Goal: Task Accomplishment & Management: Manage account settings

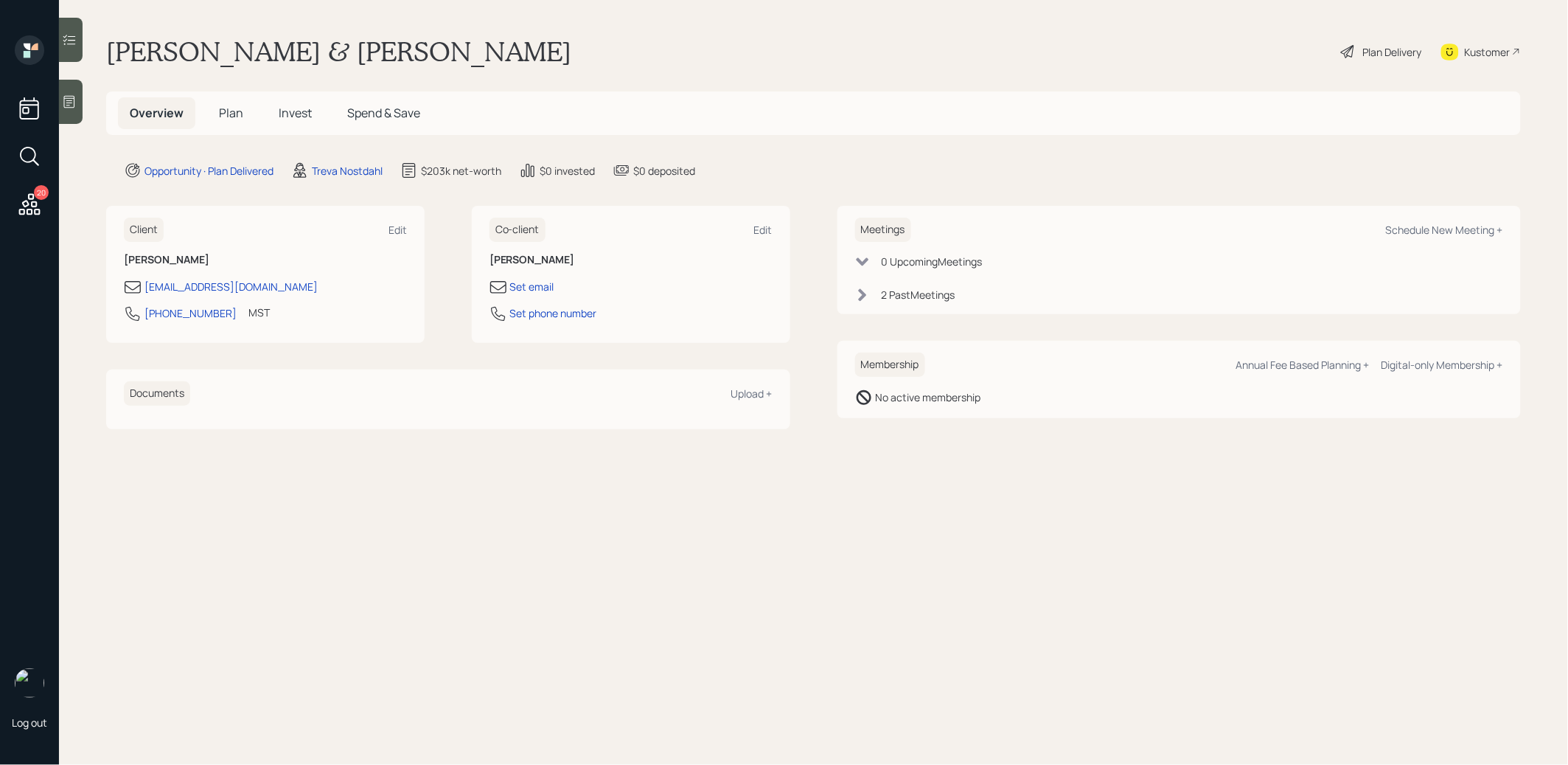
click at [230, 113] on span "Plan" at bounding box center [230, 113] width 24 height 16
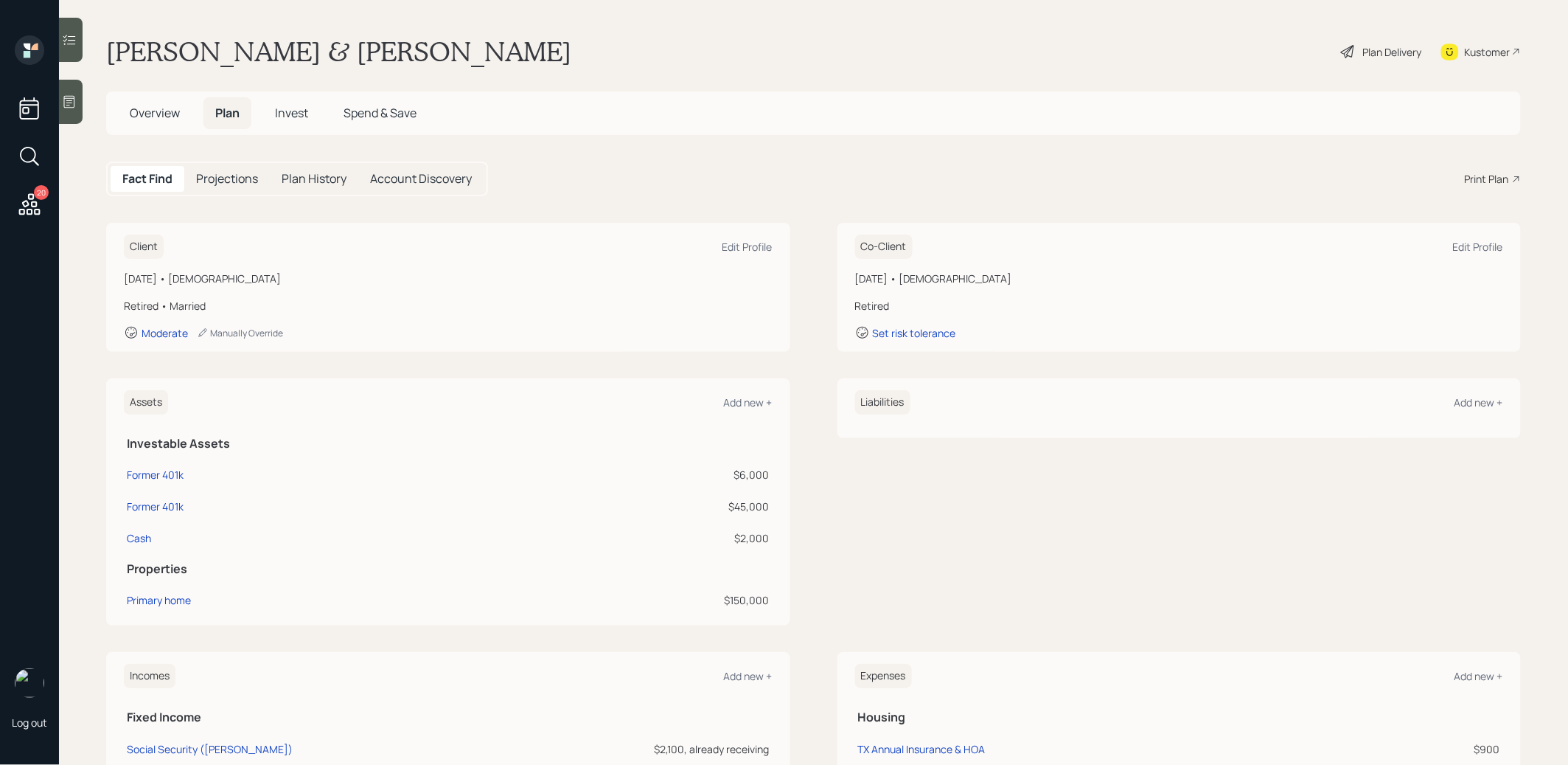
scroll to position [5, 0]
